Goal: Task Accomplishment & Management: Manage account settings

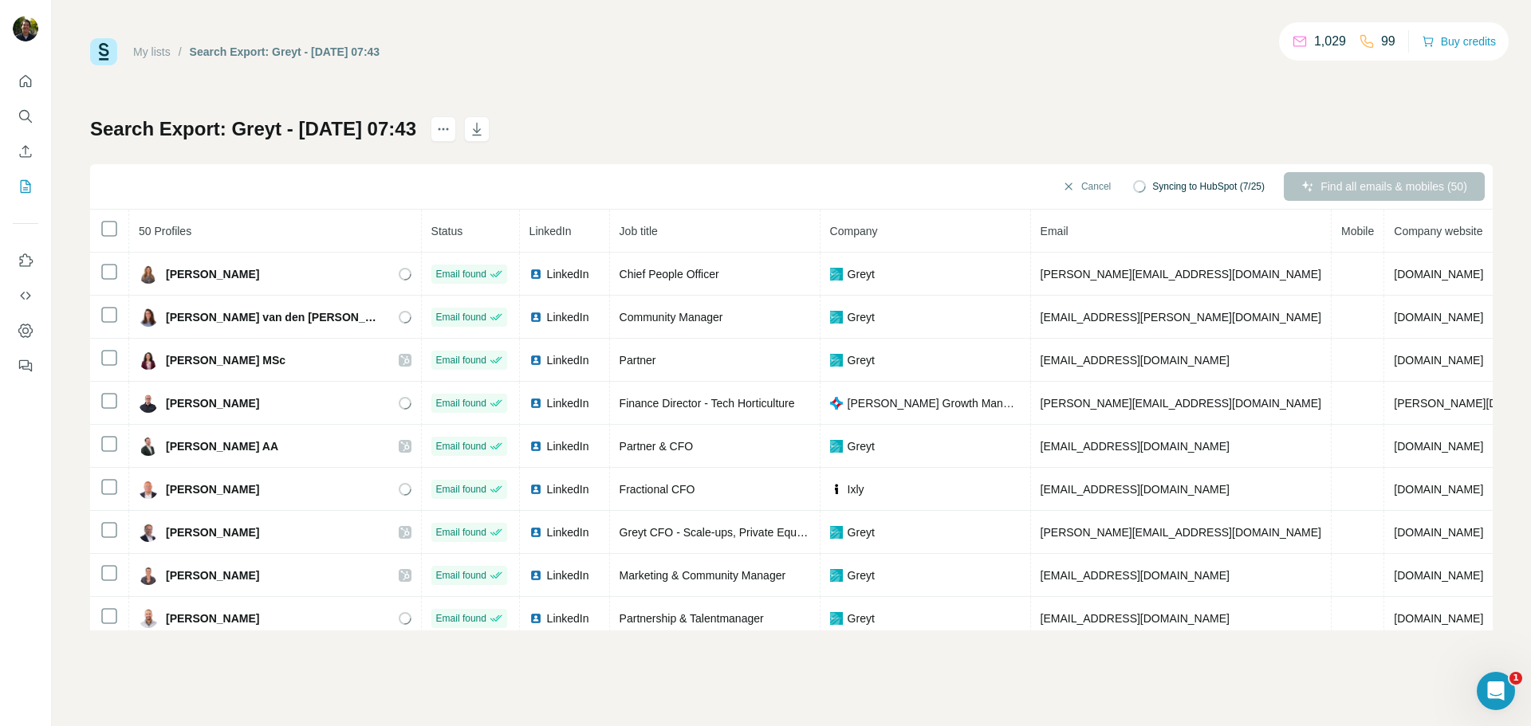
click at [162, 52] on link "My lists" at bounding box center [151, 51] width 37 height 13
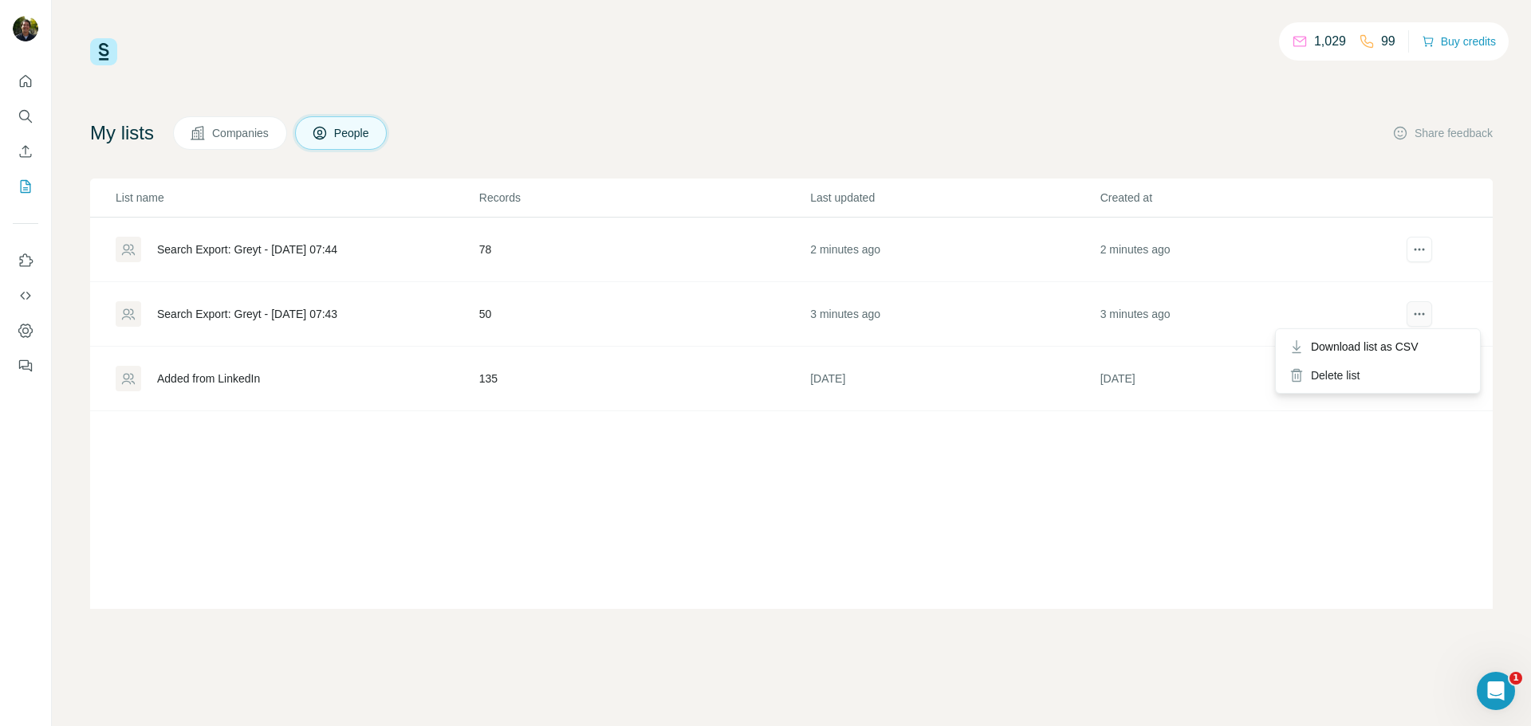
click at [1421, 313] on icon "actions" at bounding box center [1419, 314] width 16 height 16
click at [1343, 369] on div "Delete list" at bounding box center [1378, 375] width 198 height 29
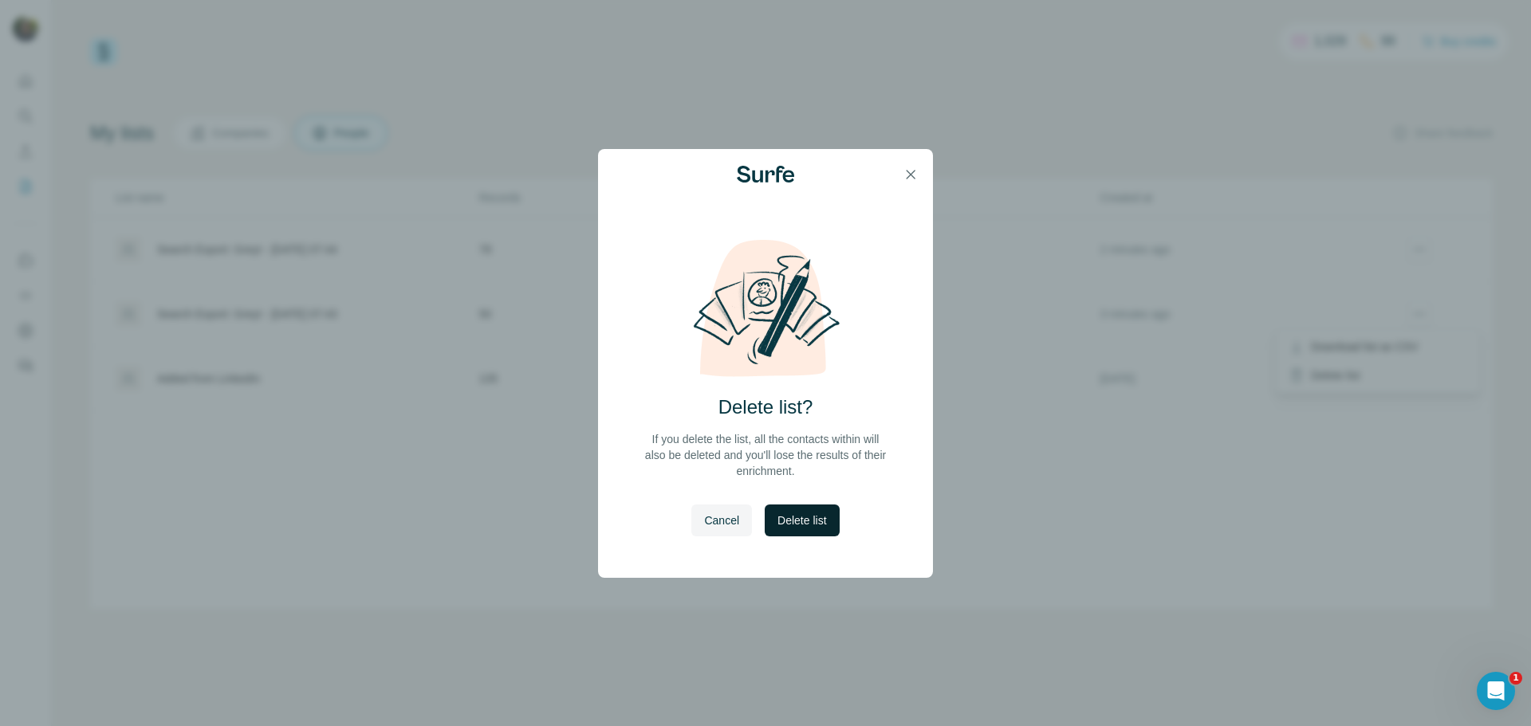
click at [798, 520] on span "Delete list" at bounding box center [801, 521] width 49 height 16
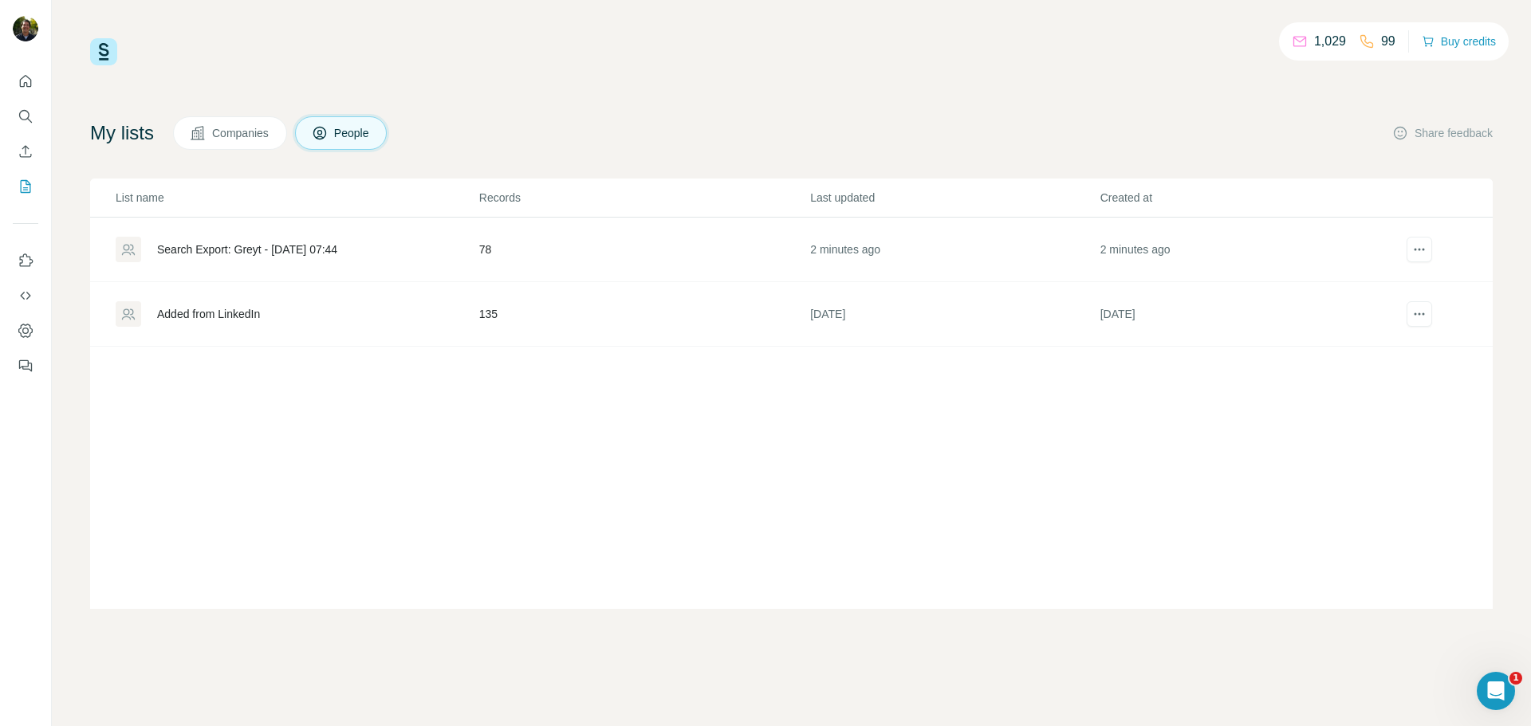
click at [812, 548] on div "List name Records Last updated Created at Search Export: Greyt - [DATE] 07:44 7…" at bounding box center [791, 394] width 1402 height 430
click at [283, 252] on div "Search Export: Greyt - [DATE] 07:44" at bounding box center [247, 250] width 180 height 16
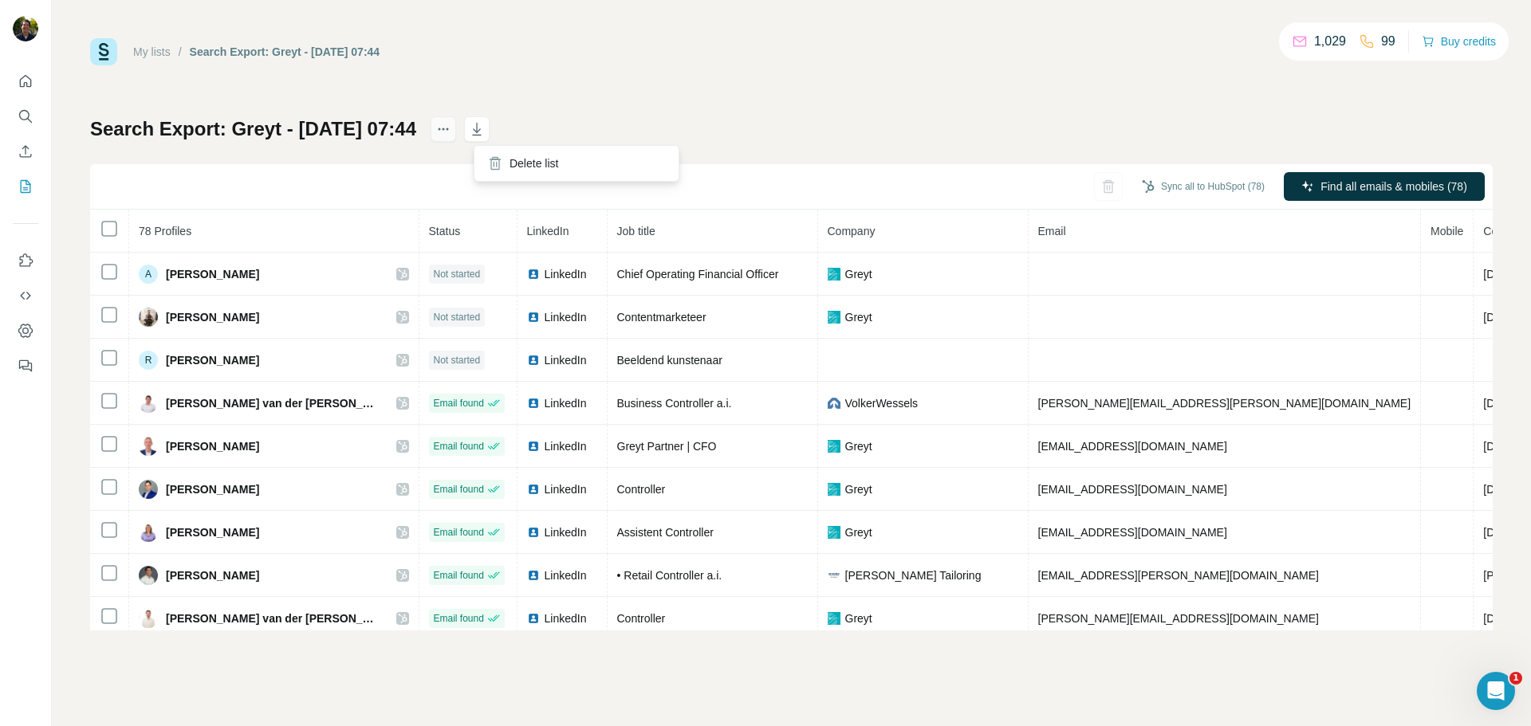
click at [451, 125] on icon "actions" at bounding box center [443, 129] width 16 height 16
click at [336, 113] on div "My lists / Search Export: Greyt - [DATE] 07:44 1,029 99 Buy credits Search Expo…" at bounding box center [791, 334] width 1402 height 592
click at [336, 116] on div "My lists / Search Export: Greyt - [DATE] 07:44 1,029 99 Buy credits Search Expo…" at bounding box center [791, 334] width 1402 height 592
click at [328, 124] on h1 "Search Export: Greyt - [DATE] 07:44" at bounding box center [253, 129] width 326 height 26
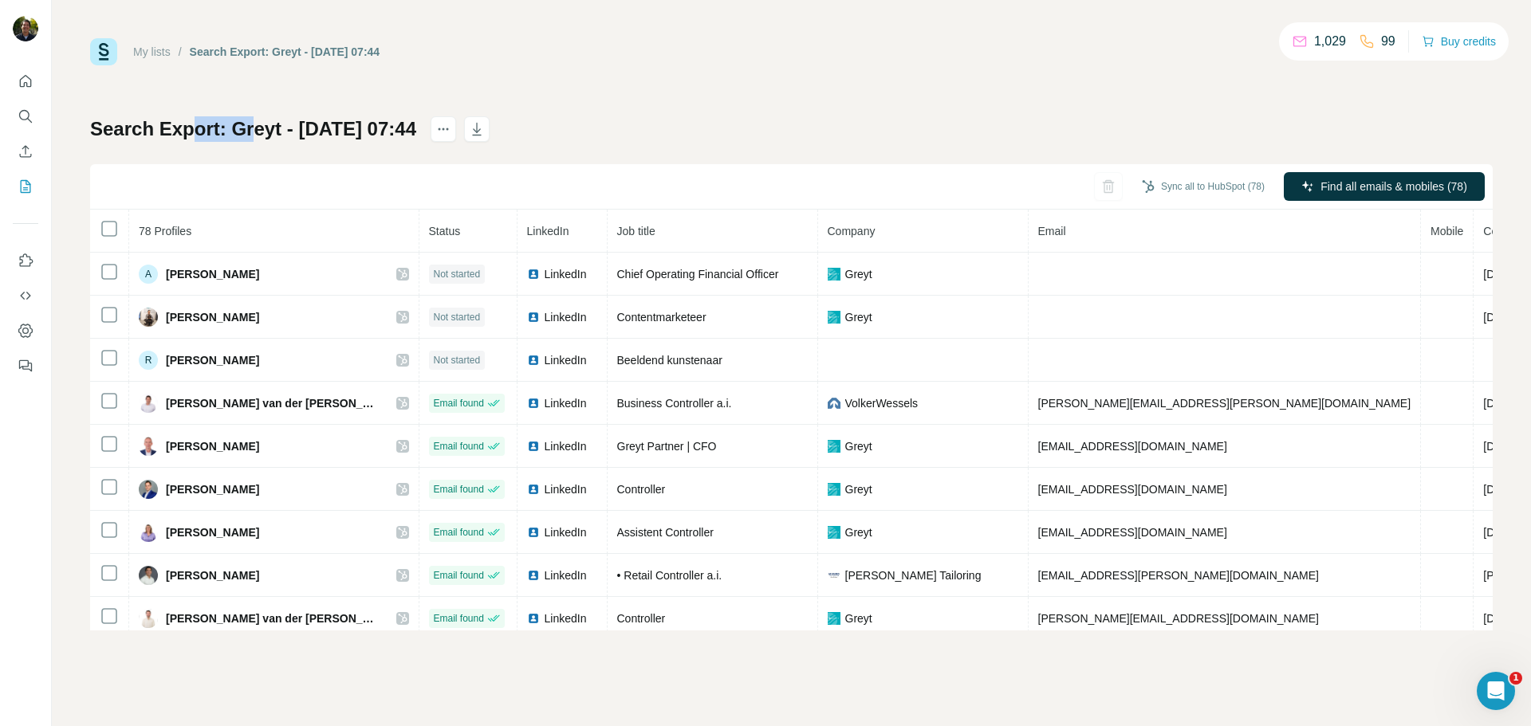
drag, startPoint x: 210, startPoint y: 124, endPoint x: 175, endPoint y: 120, distance: 34.5
click at [186, 120] on h1 "Search Export: Greyt - [DATE] 07:44" at bounding box center [253, 129] width 326 height 26
click at [382, 81] on div "My lists / Search Export: Greyt - [DATE] 07:44 1,029 99 Buy credits Search Expo…" at bounding box center [791, 334] width 1402 height 592
click at [746, 85] on div "My lists / Search Export: Greyt - [DATE] 07:44 1,029 99 Buy credits Search Expo…" at bounding box center [791, 334] width 1402 height 592
click at [812, 123] on div "Search Export: Greyt - [DATE] 07:44 Sync all to HubSpot (78) Find all emails & …" at bounding box center [791, 373] width 1402 height 514
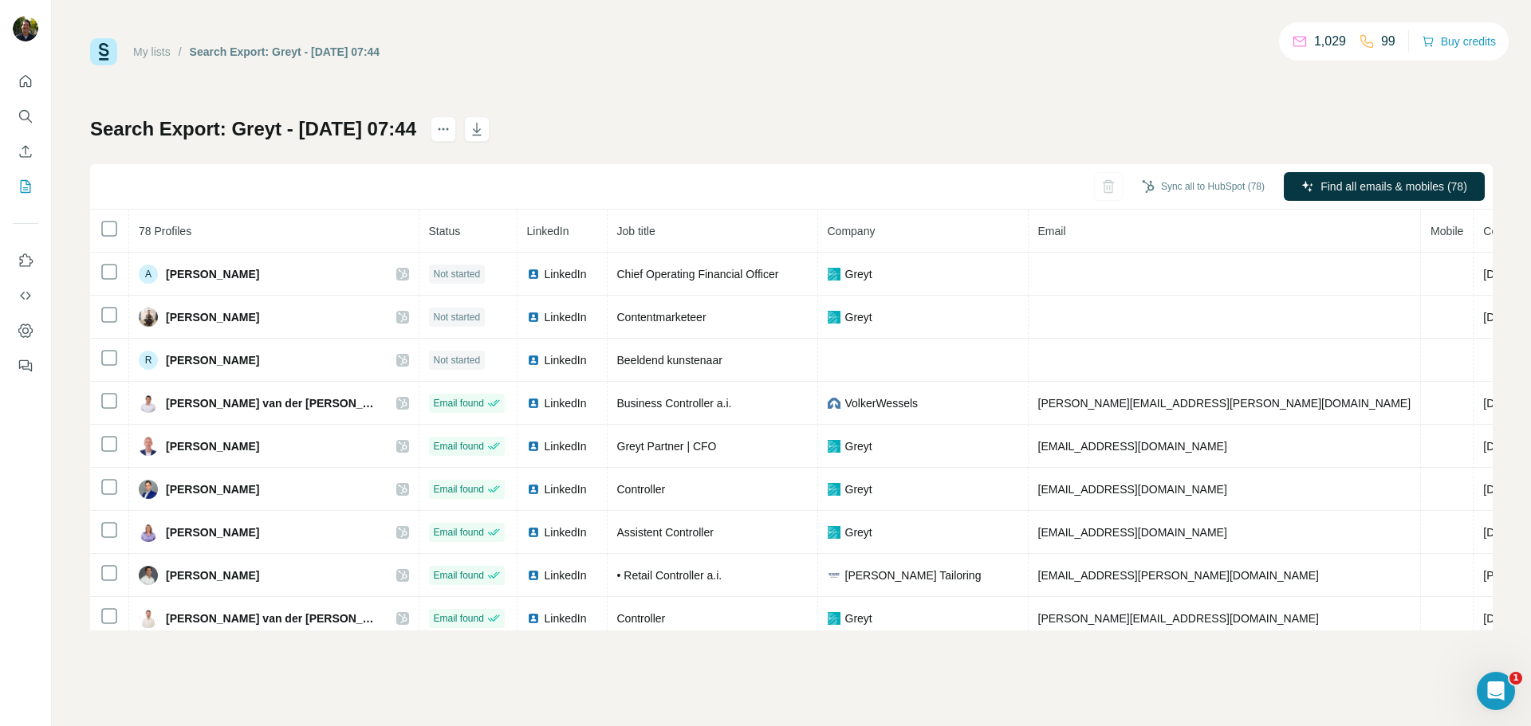
click at [753, 129] on div "Search Export: Greyt - [DATE] 07:44 Sync all to HubSpot (78) Find all emails & …" at bounding box center [791, 373] width 1402 height 514
click at [694, 104] on div "My lists / Search Export: Greyt - [DATE] 07:44 1,029 99 Buy credits Search Expo…" at bounding box center [791, 334] width 1402 height 592
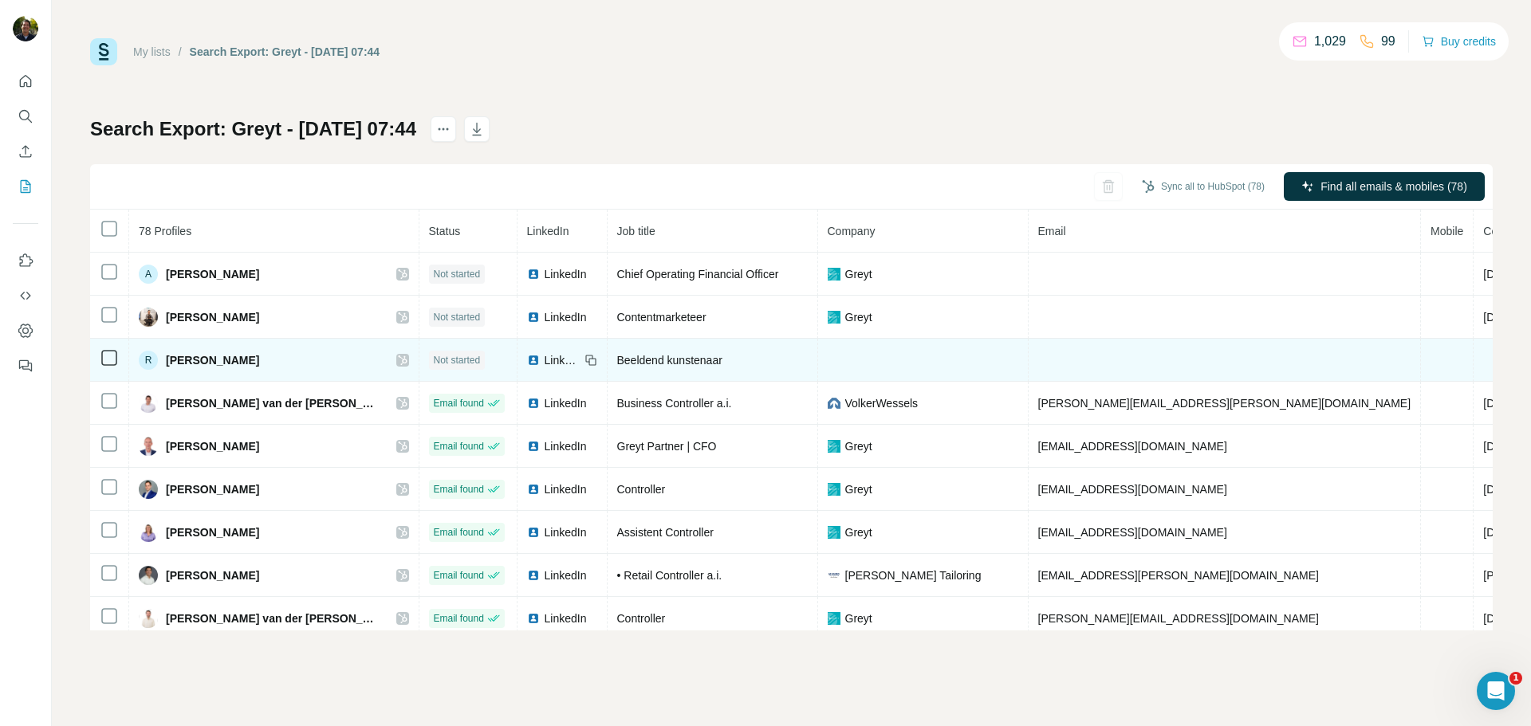
click at [259, 370] on td "R [PERSON_NAME]" at bounding box center [274, 360] width 290 height 43
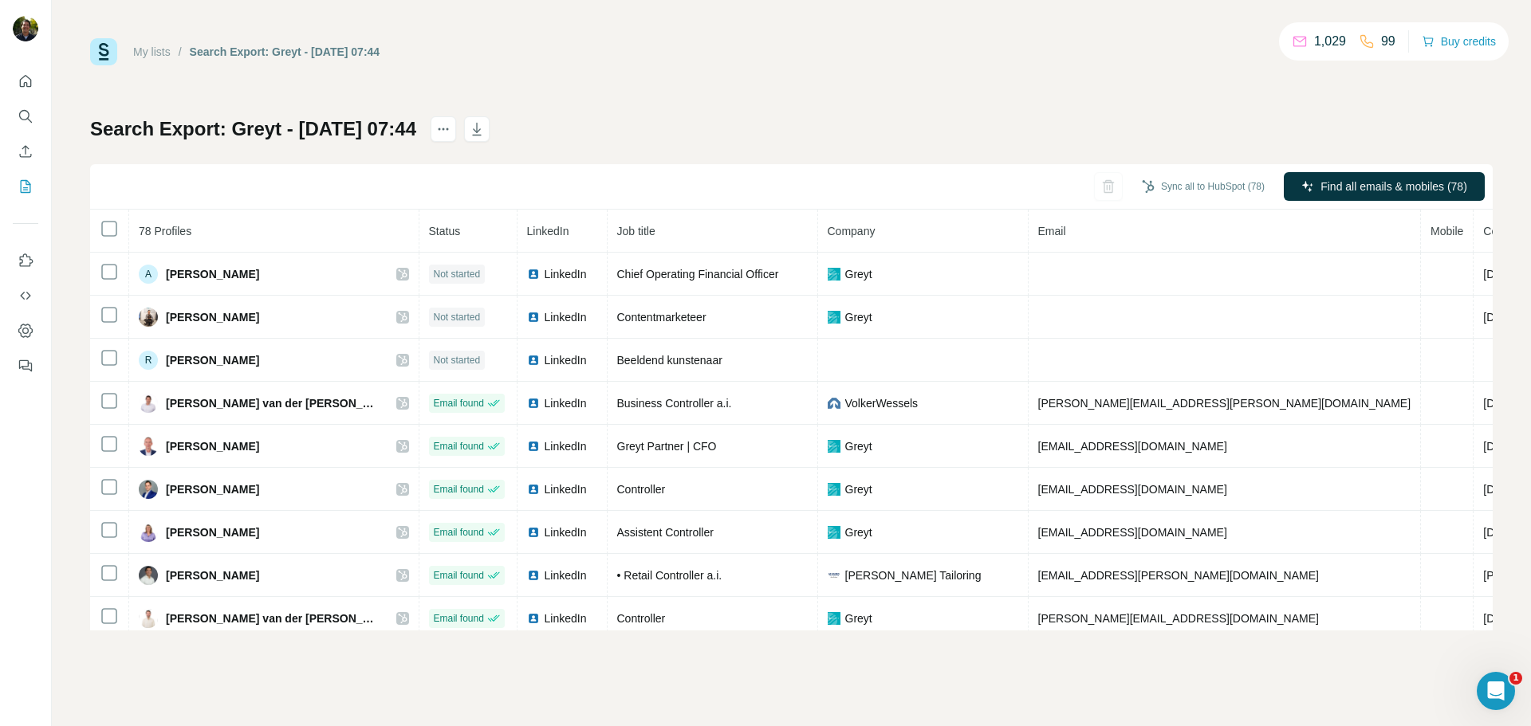
click at [826, 118] on div "Search Export: Greyt - [DATE] 07:44 Sync all to HubSpot (78) Find all emails & …" at bounding box center [791, 373] width 1402 height 514
click at [709, 122] on div "Search Export: Greyt - [DATE] 07:44 Sync all to HubSpot (78) Find all emails & …" at bounding box center [791, 373] width 1402 height 514
click at [485, 128] on icon "button" at bounding box center [477, 129] width 16 height 16
